Goal: Task Accomplishment & Management: Use online tool/utility

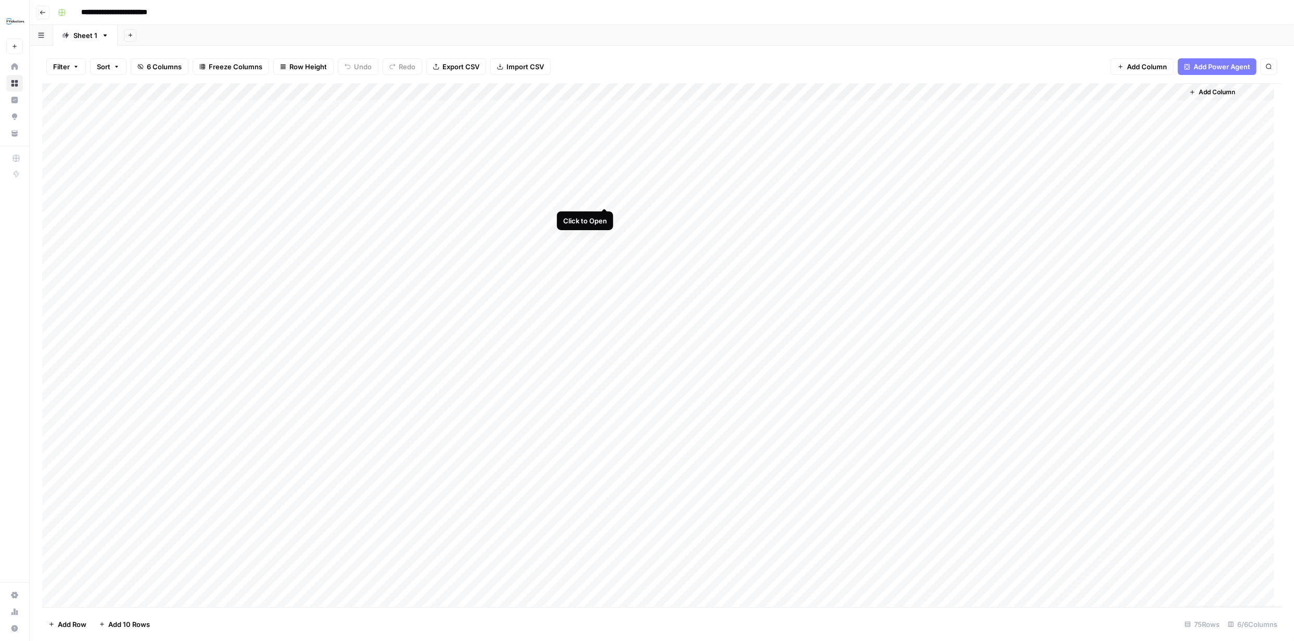
click at [603, 197] on div "Add Column" at bounding box center [661, 345] width 1239 height 524
click at [603, 196] on div "Add Column" at bounding box center [461, 345] width 839 height 524
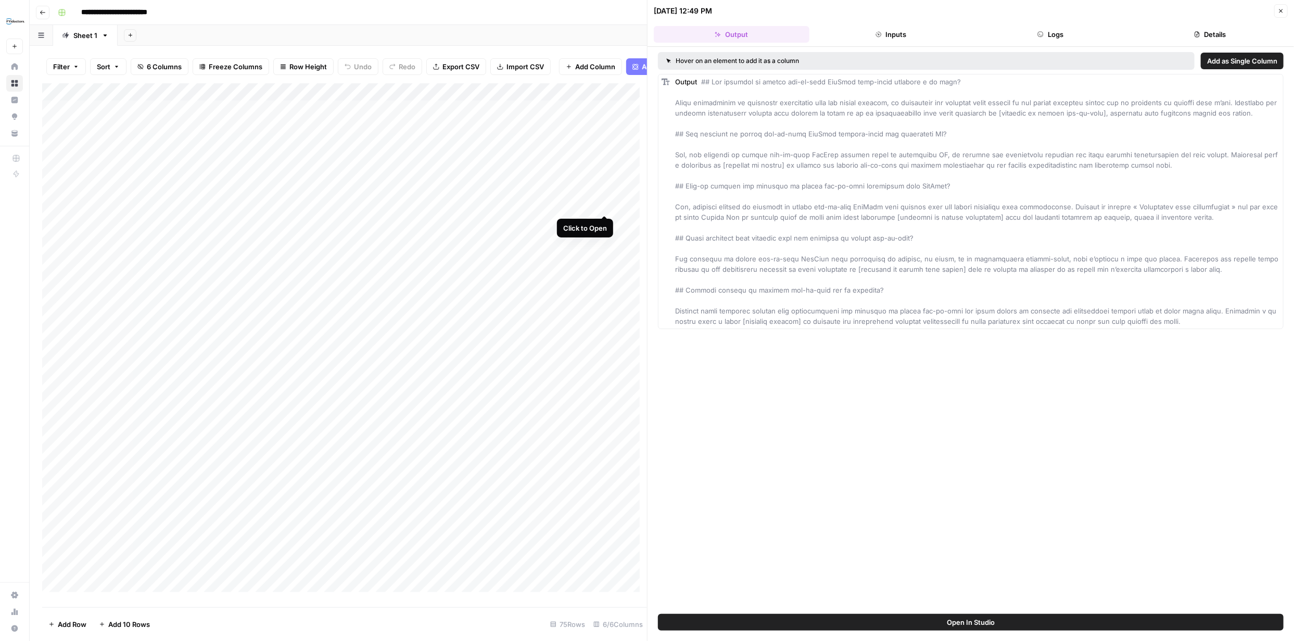
click at [603, 205] on div "Add Column" at bounding box center [344, 341] width 605 height 516
click at [1058, 37] on button "Logs" at bounding box center [1051, 34] width 156 height 17
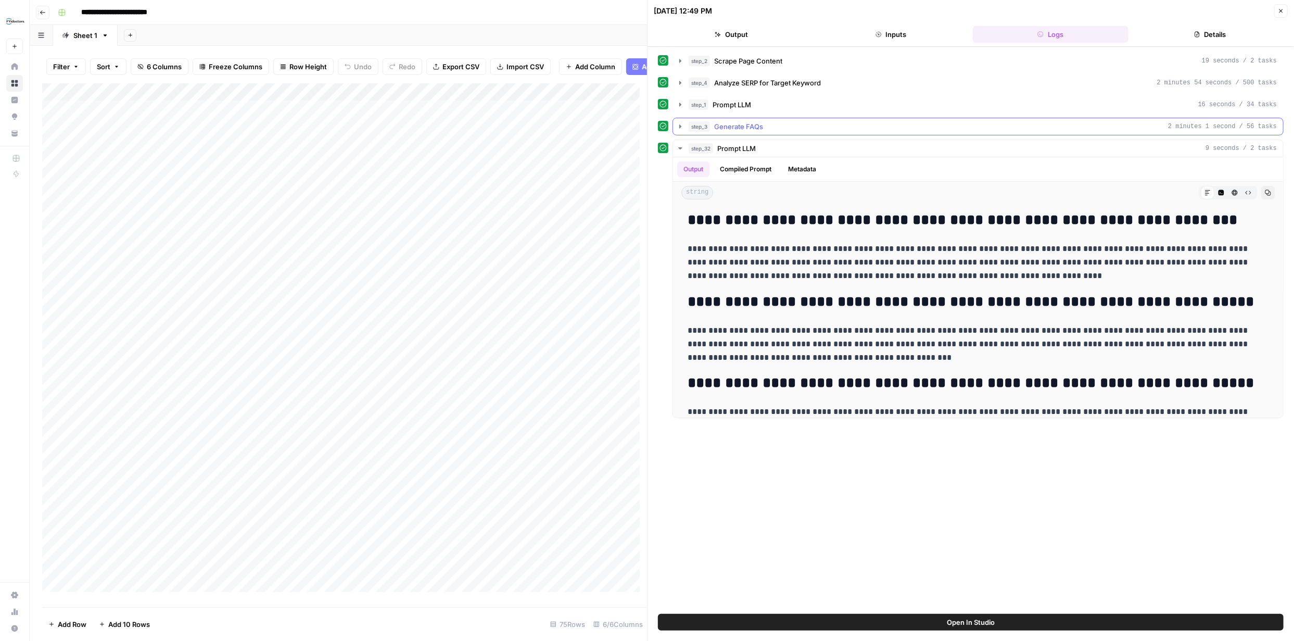
click at [680, 125] on icon "button" at bounding box center [680, 126] width 2 height 4
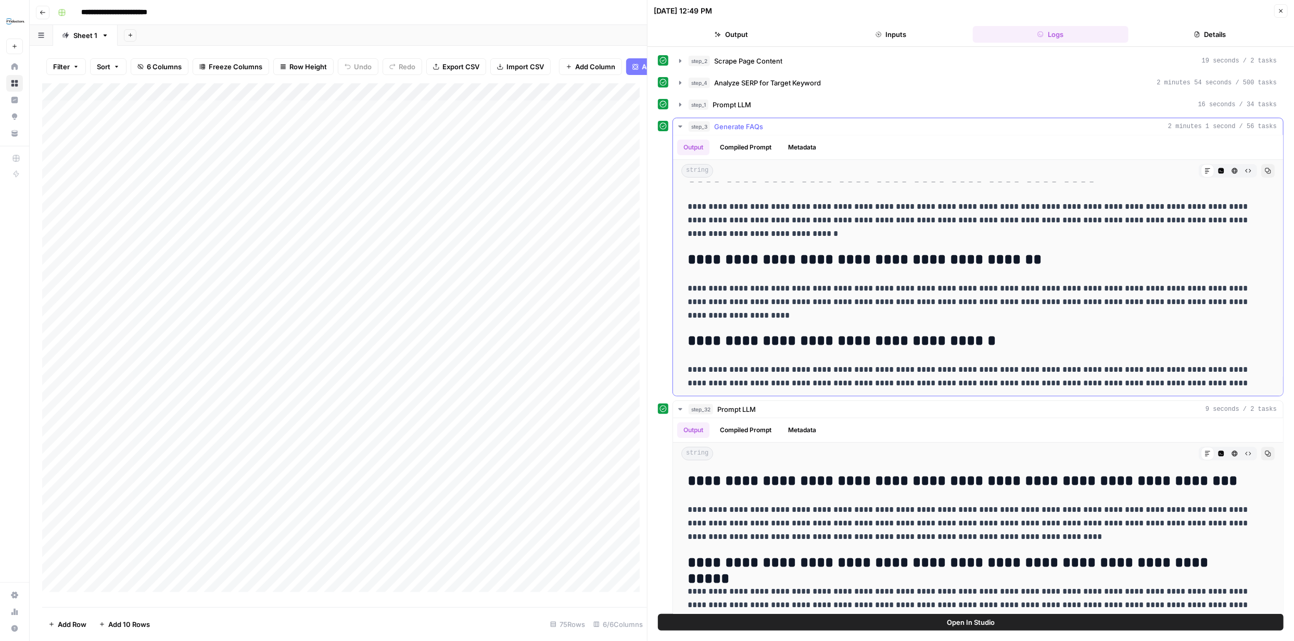
scroll to position [159, 0]
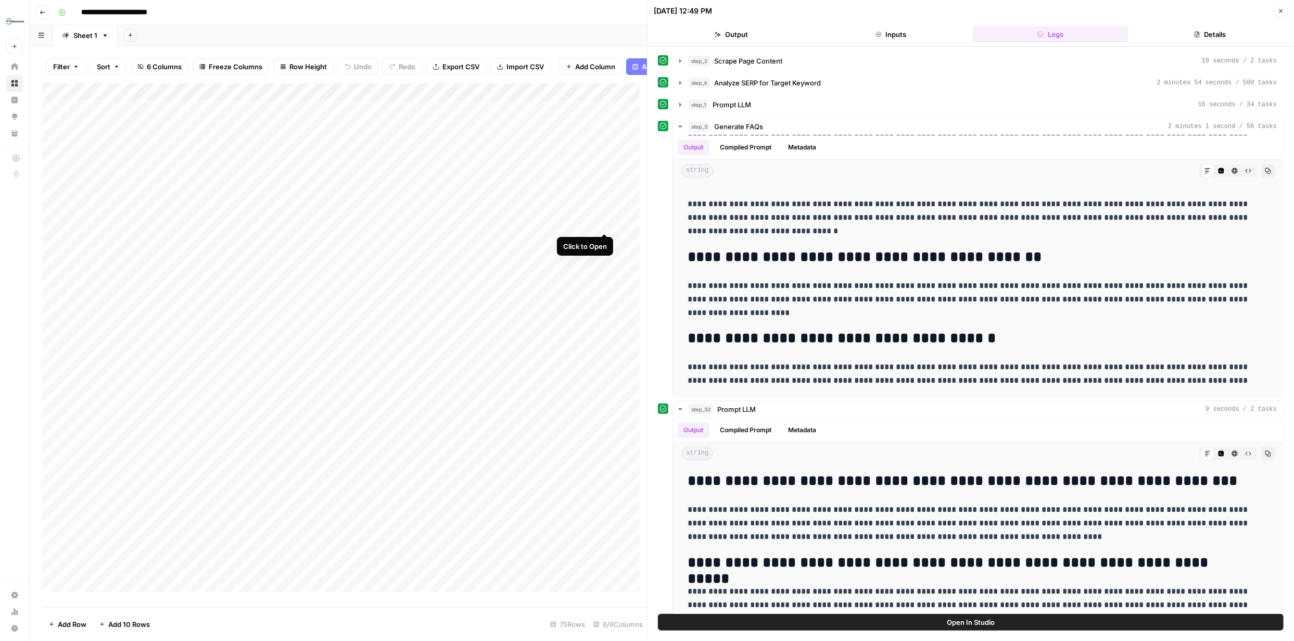
click at [604, 224] on div "Add Column" at bounding box center [344, 341] width 605 height 516
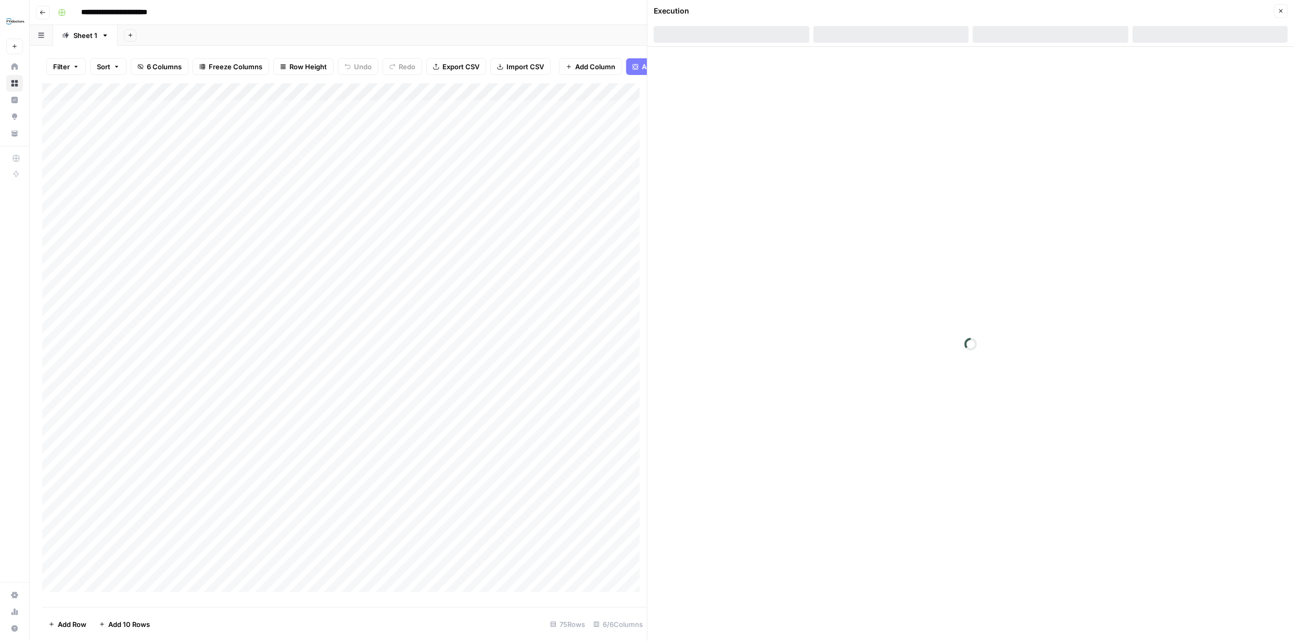
click at [604, 225] on div "Add Column" at bounding box center [344, 341] width 605 height 516
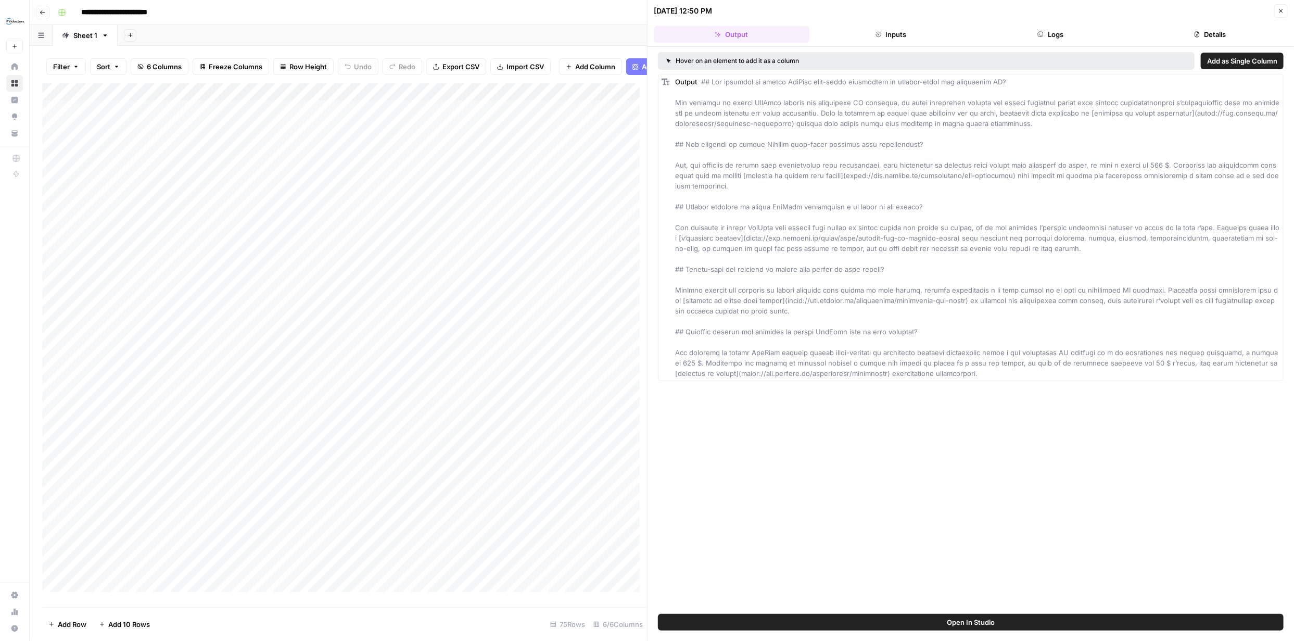
click at [1198, 38] on button "Details" at bounding box center [1210, 34] width 156 height 17
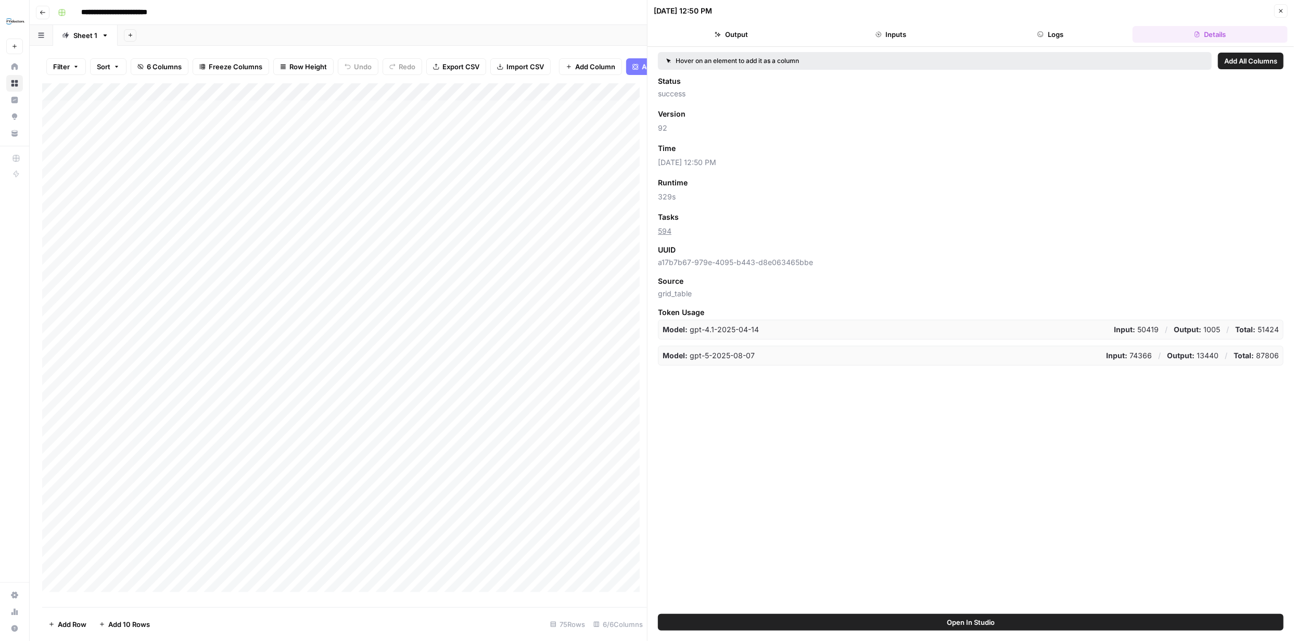
click at [1054, 35] on button "Logs" at bounding box center [1051, 34] width 156 height 17
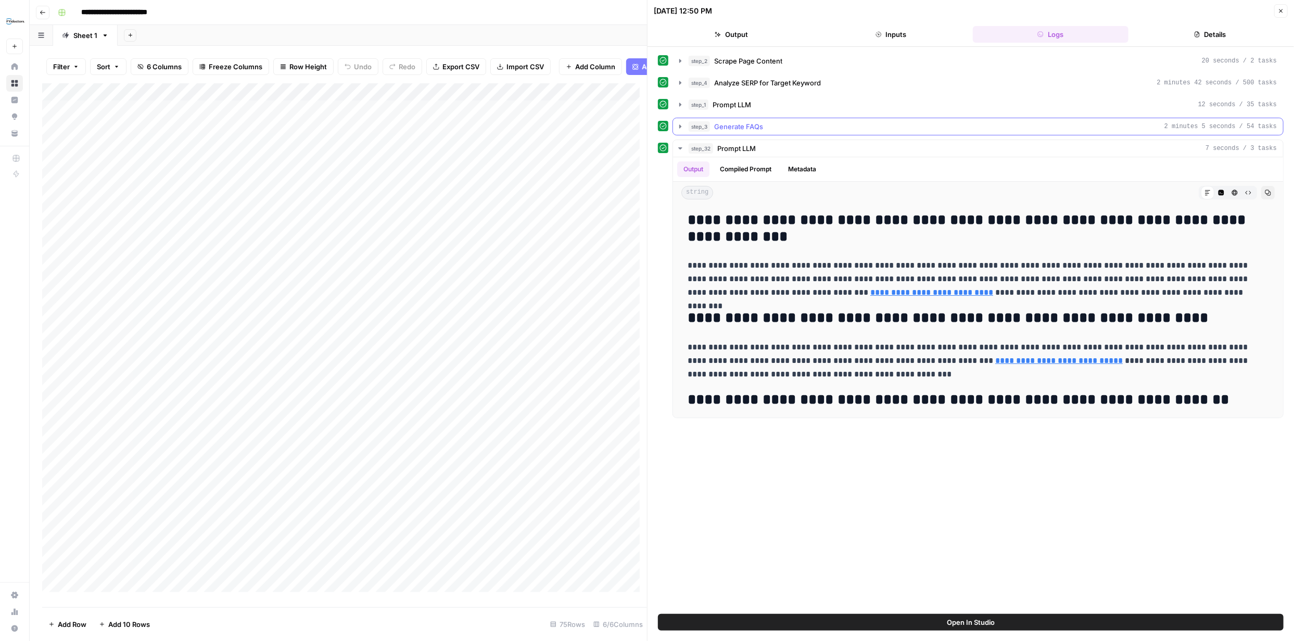
click at [680, 125] on icon "button" at bounding box center [680, 126] width 8 height 8
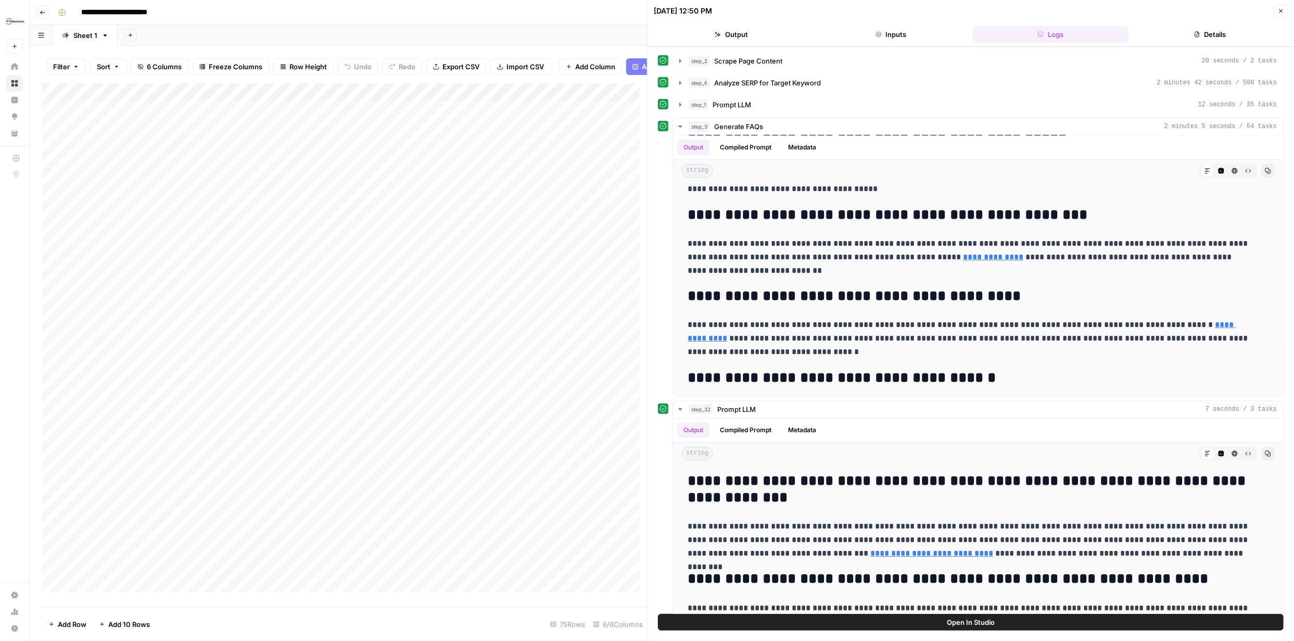
scroll to position [55, 0]
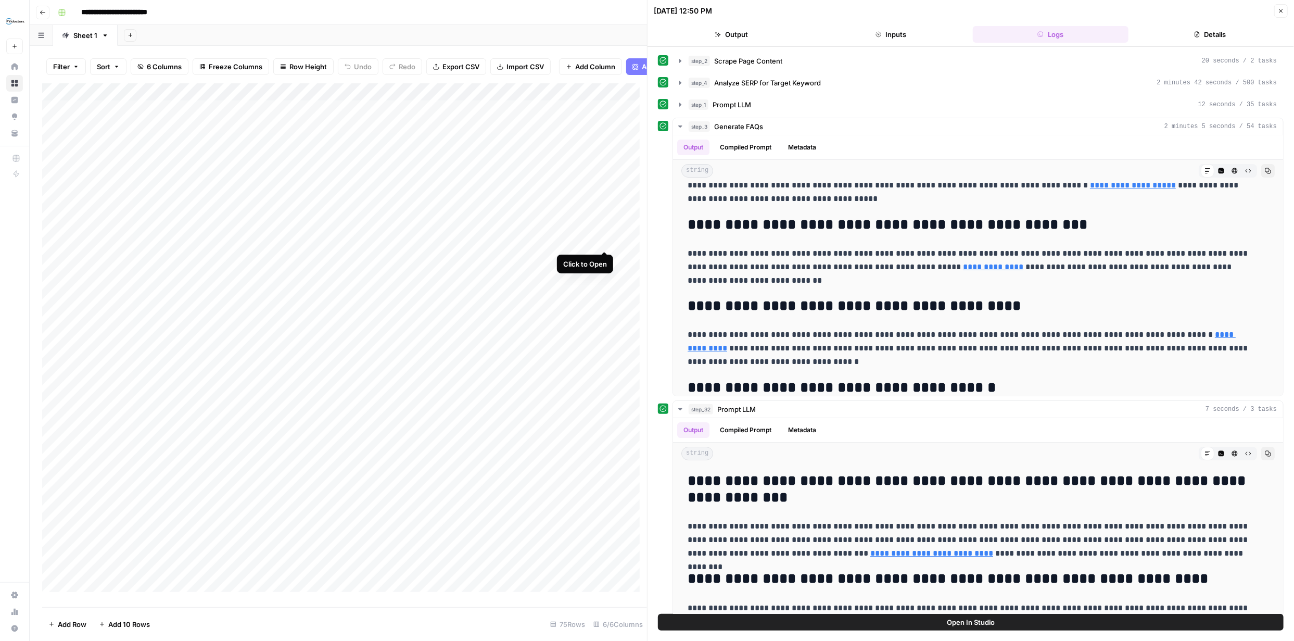
click at [605, 240] on div "Add Column" at bounding box center [344, 341] width 605 height 516
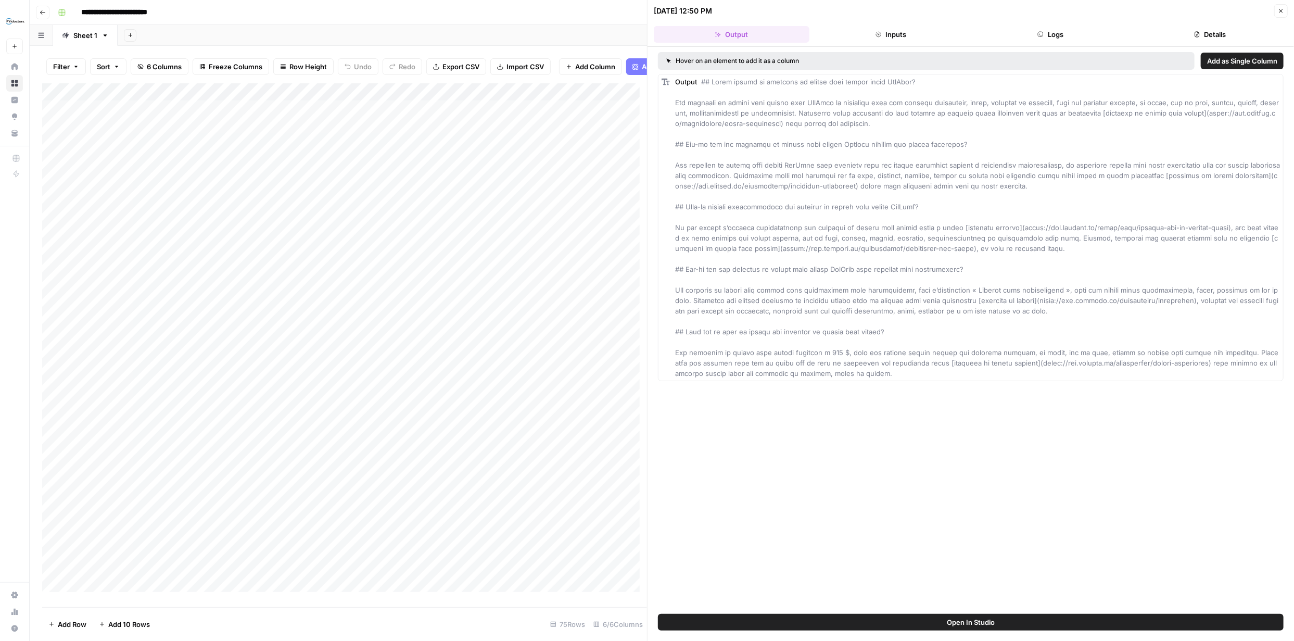
click at [1058, 33] on button "Logs" at bounding box center [1051, 34] width 156 height 17
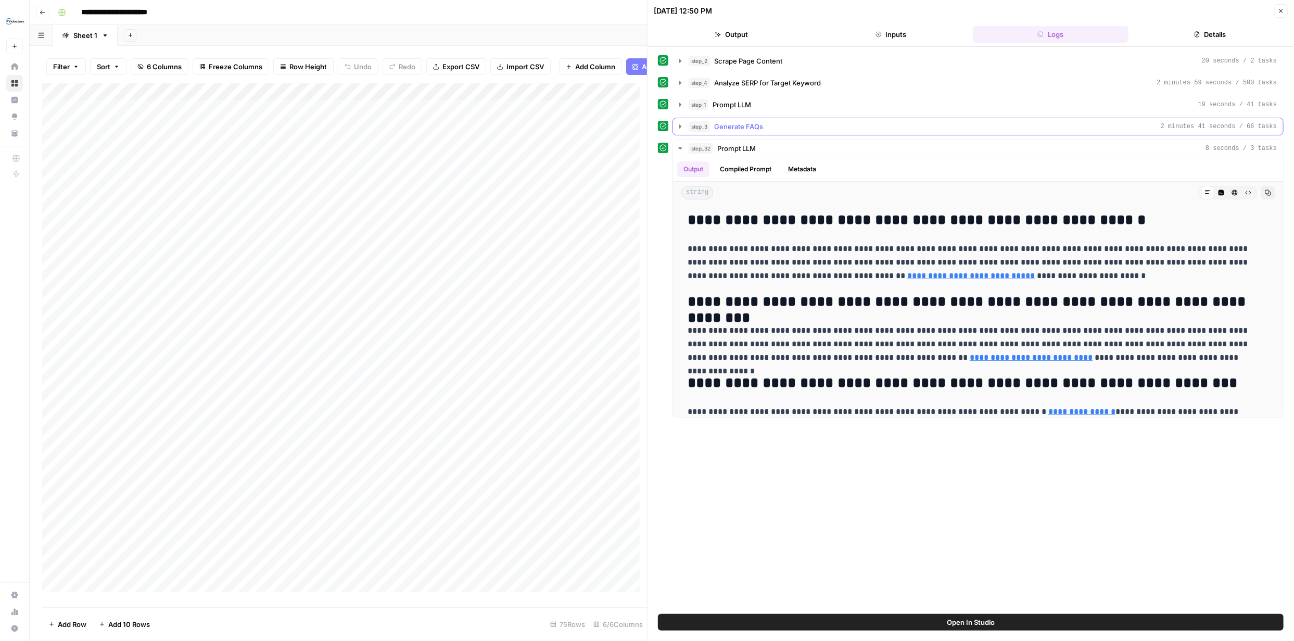
click at [681, 126] on icon "button" at bounding box center [680, 126] width 2 height 4
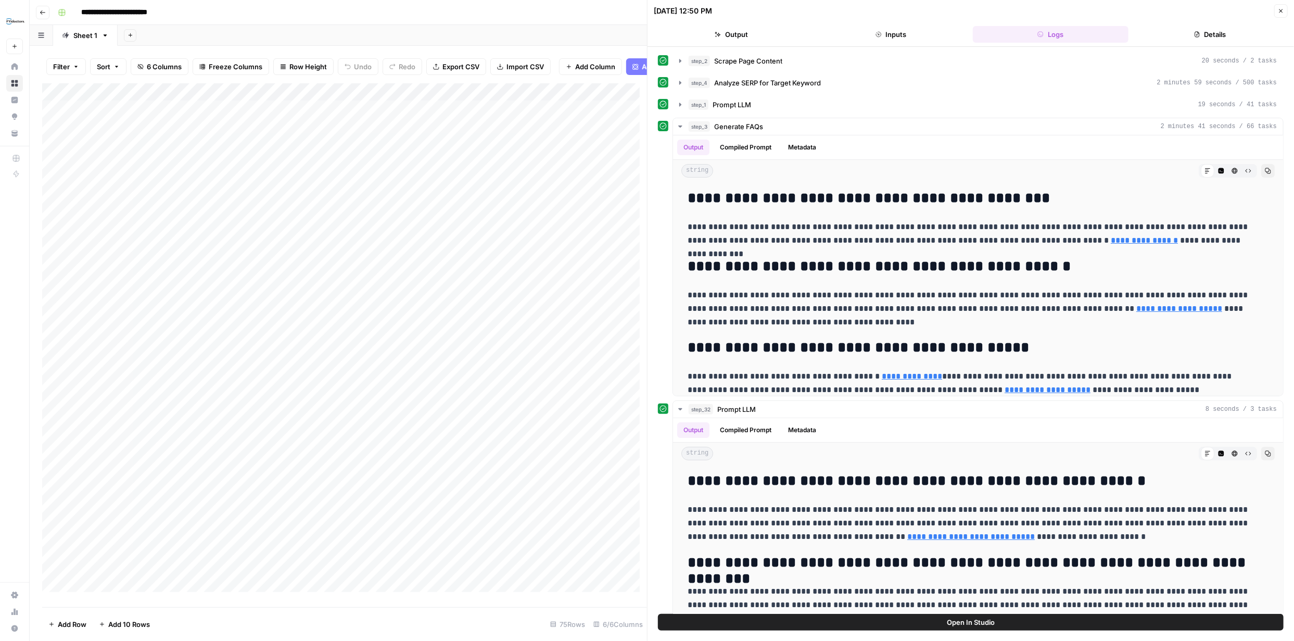
click at [1281, 6] on button "Close" at bounding box center [1281, 11] width 14 height 14
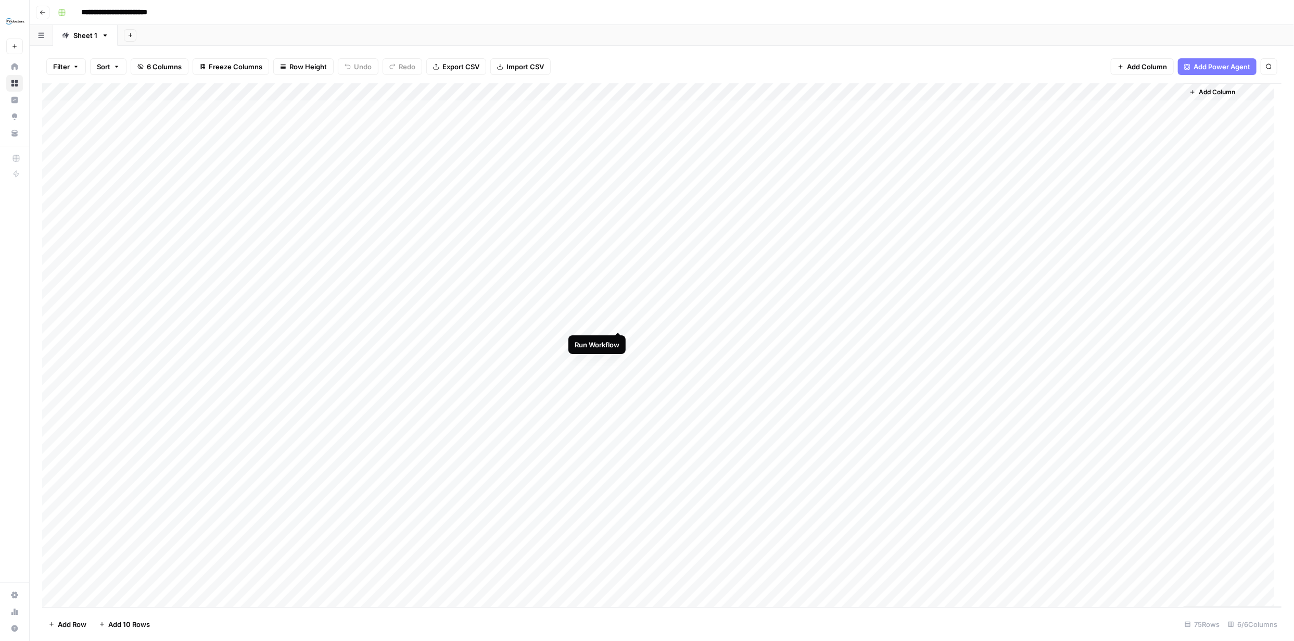
click at [618, 321] on div "Add Column" at bounding box center [661, 345] width 1239 height 524
click at [617, 339] on div "Add Column" at bounding box center [661, 345] width 1239 height 524
click at [618, 356] on div "Add Column" at bounding box center [661, 345] width 1239 height 524
click at [615, 372] on div "Add Column" at bounding box center [661, 345] width 1239 height 524
click at [620, 391] on div "Add Column" at bounding box center [661, 345] width 1239 height 524
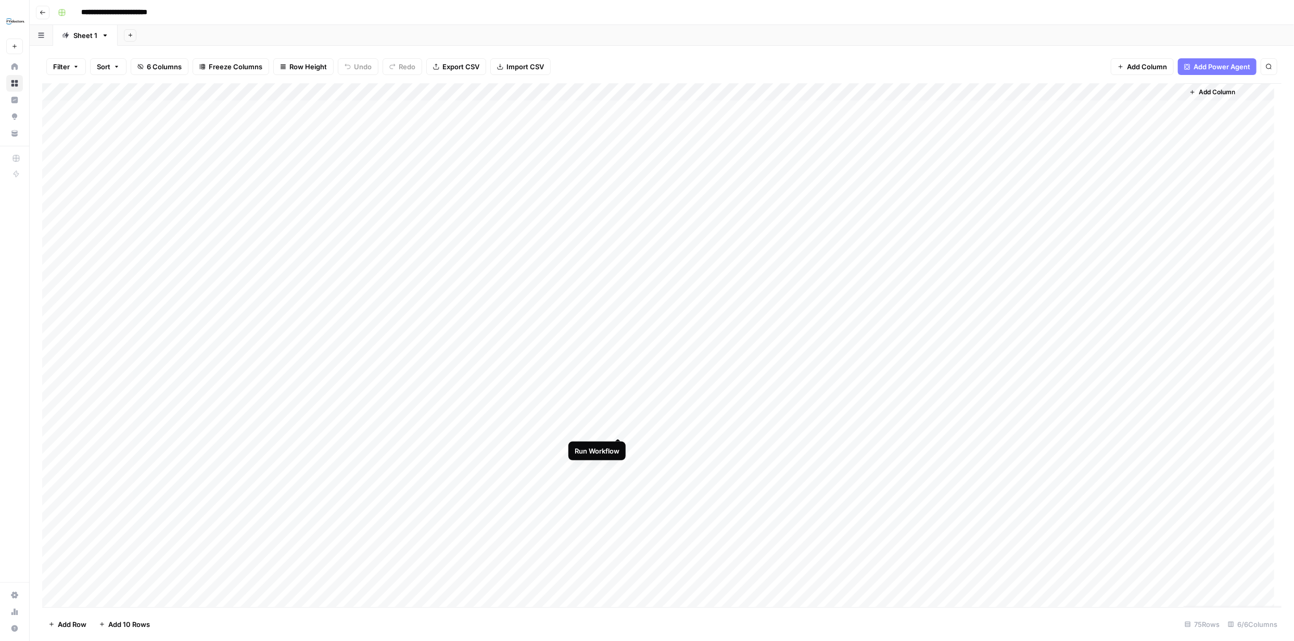
click at [620, 427] on div "Add Column" at bounding box center [661, 345] width 1239 height 524
click at [616, 447] on div "Add Column" at bounding box center [661, 345] width 1239 height 524
click at [616, 461] on div "Add Column" at bounding box center [661, 345] width 1239 height 524
click at [620, 479] on div "Add Column" at bounding box center [661, 345] width 1239 height 524
click at [616, 499] on div "Add Column" at bounding box center [661, 345] width 1239 height 524
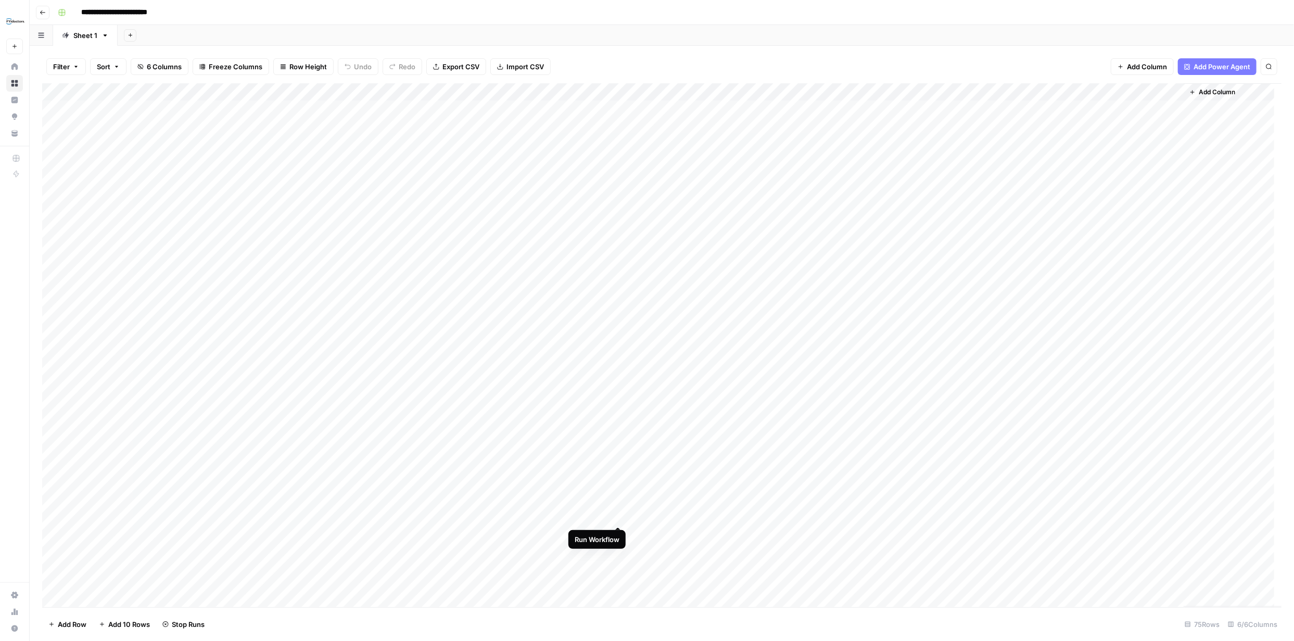
click at [618, 516] on div "Add Column" at bounding box center [661, 345] width 1239 height 524
click at [616, 587] on div "Add Column" at bounding box center [661, 345] width 1239 height 524
click at [617, 318] on div "Add Column" at bounding box center [661, 345] width 1239 height 524
click at [617, 299] on div "Add Column" at bounding box center [661, 345] width 1239 height 524
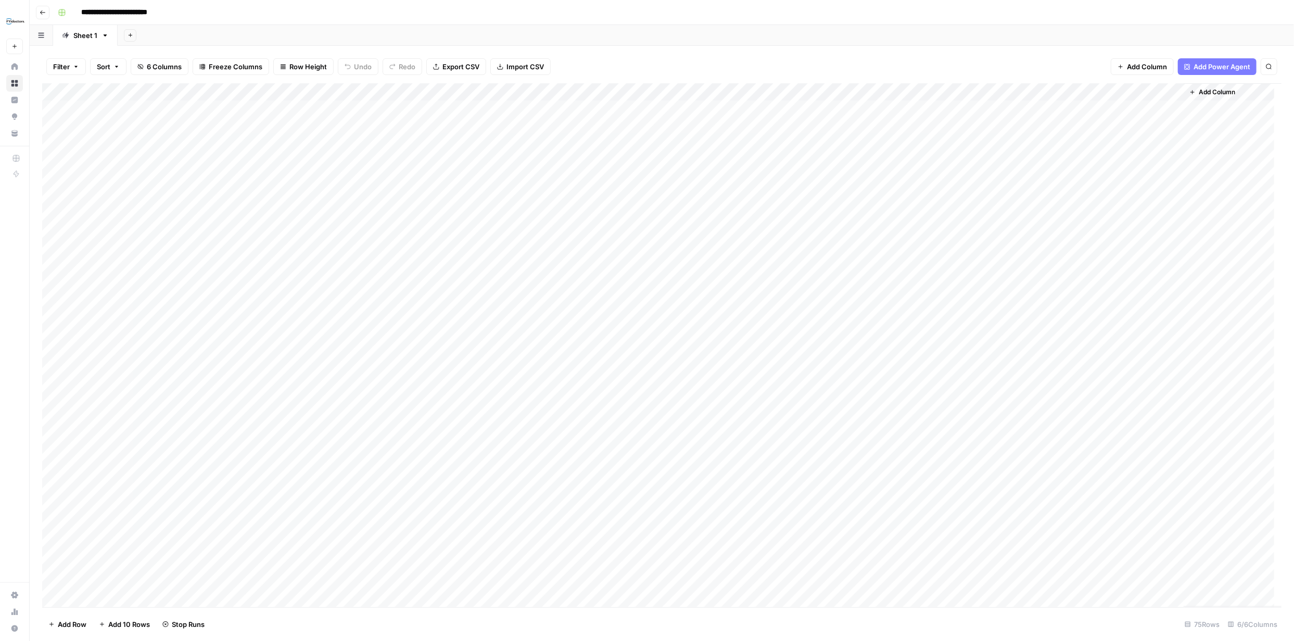
scroll to position [0, 0]
